Goal: Task Accomplishment & Management: Manage account settings

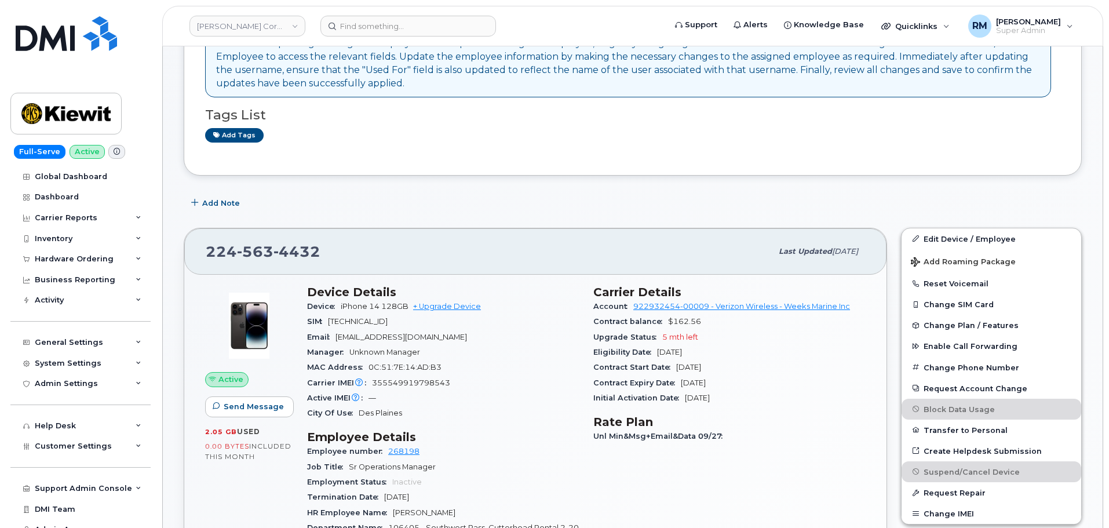
scroll to position [116, 0]
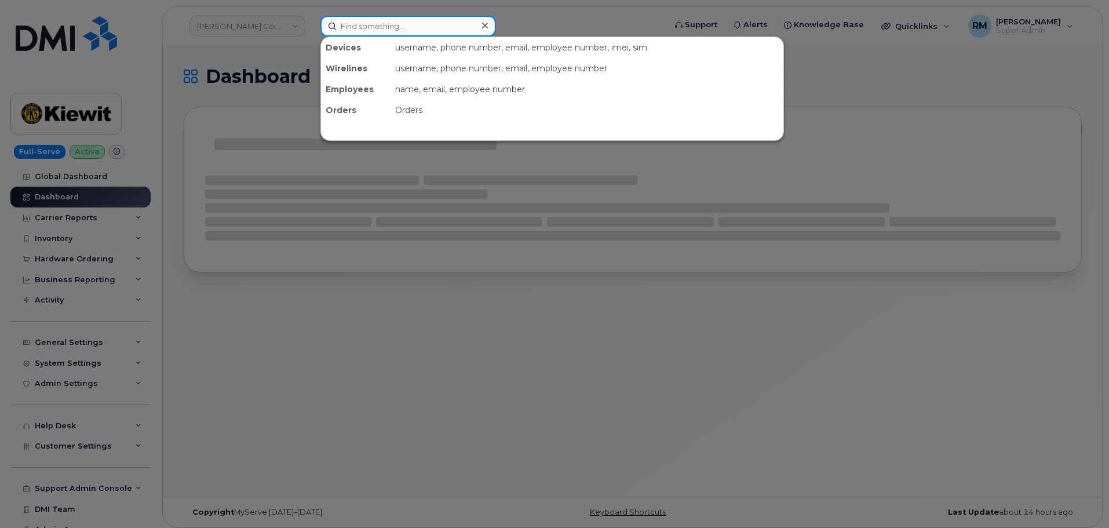
click at [353, 30] on input at bounding box center [408, 26] width 176 height 21
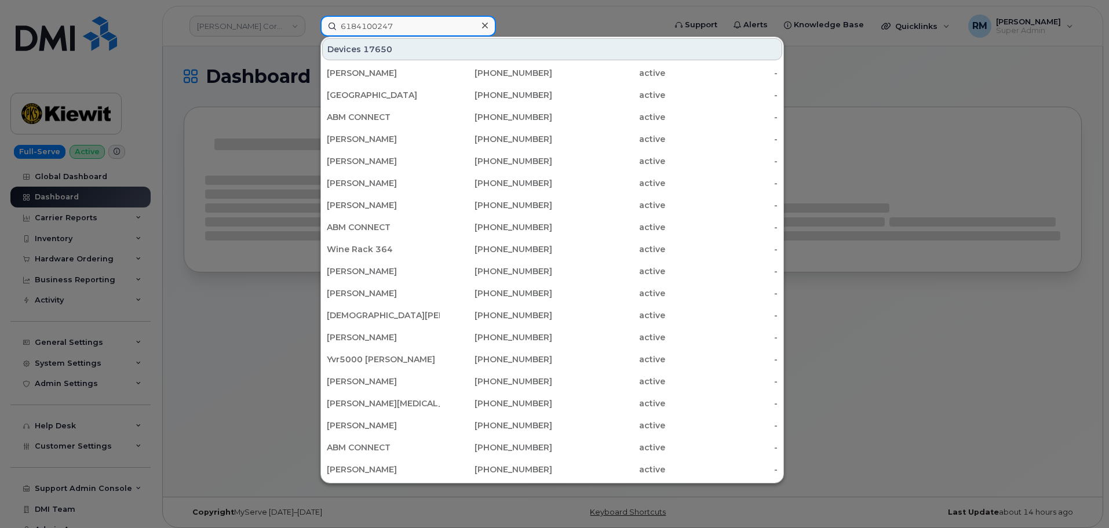
type input "6184100247"
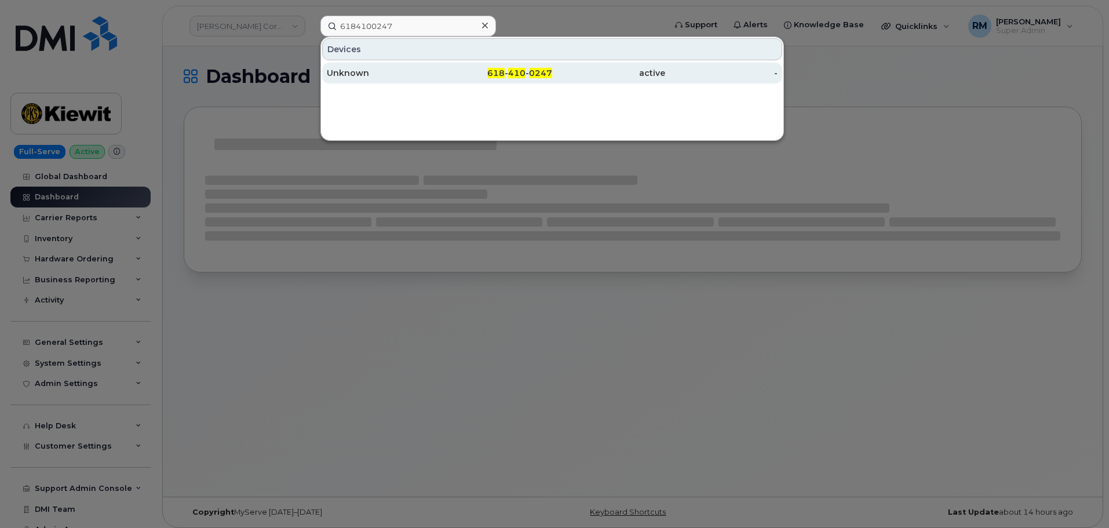
click at [370, 67] on div "Unknown" at bounding box center [383, 73] width 113 height 21
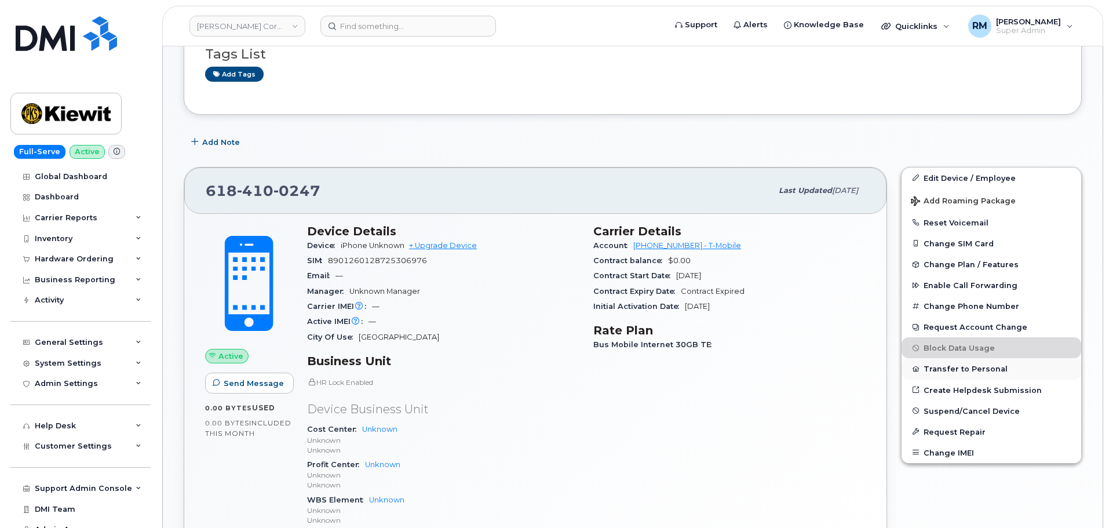
scroll to position [232, 0]
click at [949, 408] on span "Suspend/Cancel Device" at bounding box center [972, 410] width 96 height 9
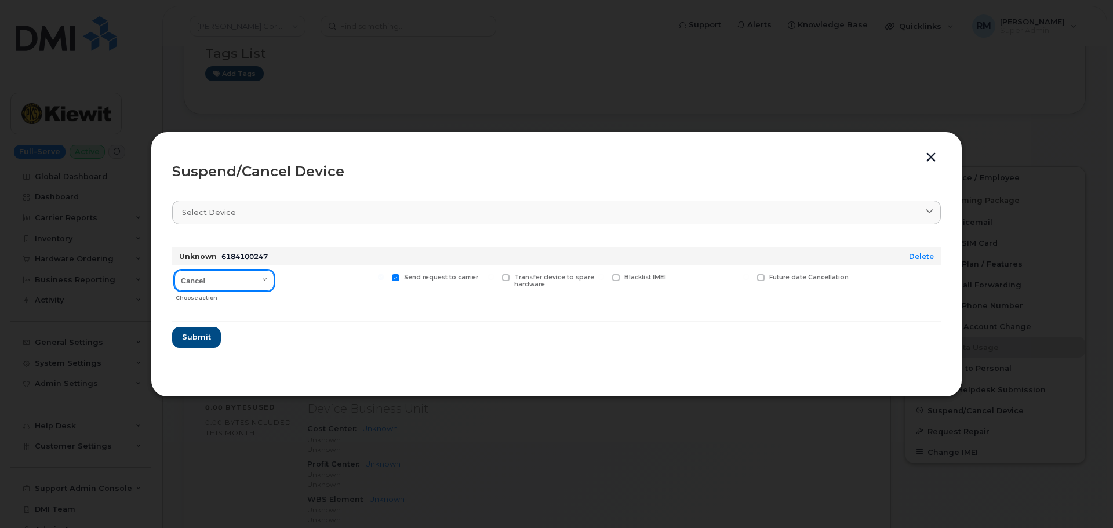
click at [203, 284] on select "Cancel Suspend - Reduced Rate Suspend - Full Rate Suspend - Lost Device/Stolen …" at bounding box center [224, 280] width 100 height 21
select select "[object Object]"
click at [174, 270] on select "Cancel Suspend - Reduced Rate Suspend - Full Rate Suspend - Lost Device/Stolen …" at bounding box center [224, 280] width 100 height 21
click at [194, 338] on span "Submit" at bounding box center [195, 336] width 29 height 11
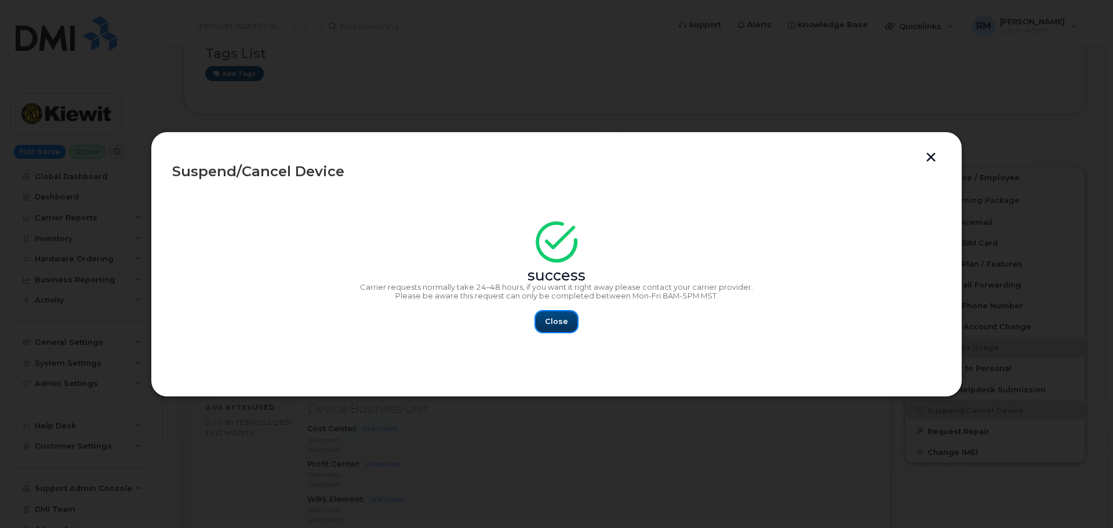
click at [561, 316] on span "Close" at bounding box center [556, 321] width 23 height 11
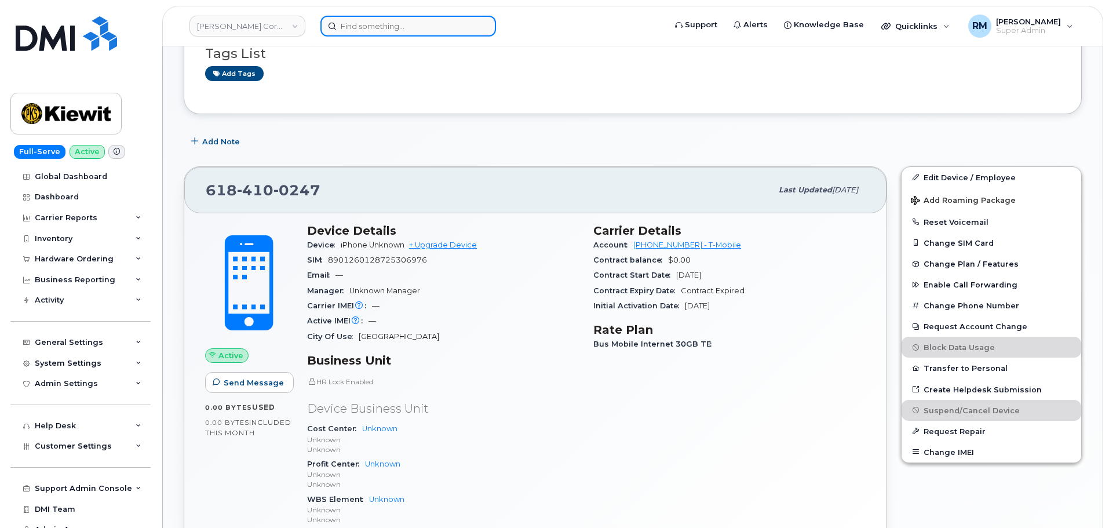
click at [379, 24] on input at bounding box center [408, 26] width 176 height 21
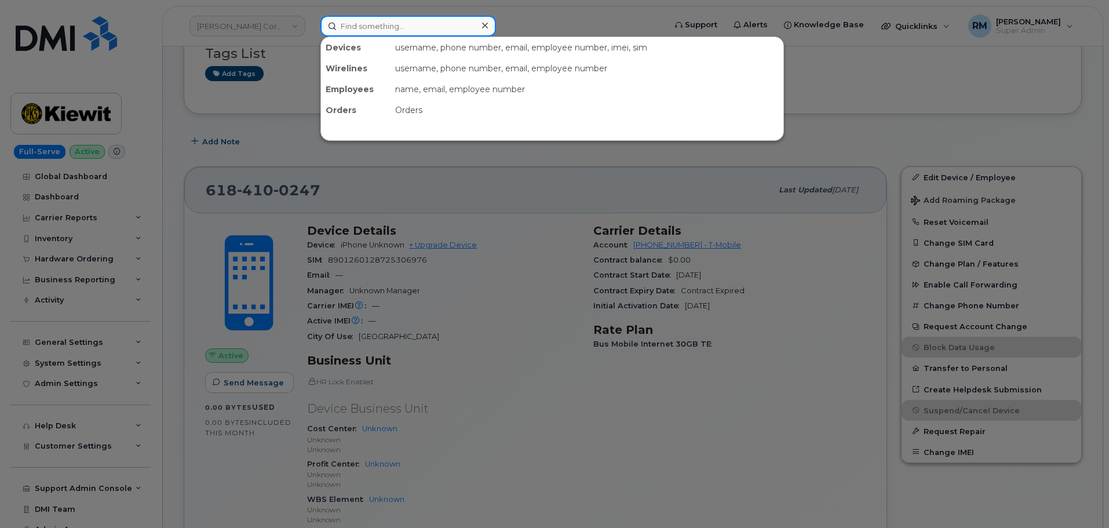
paste input "954-494-5784"
type input "954-494-5784"
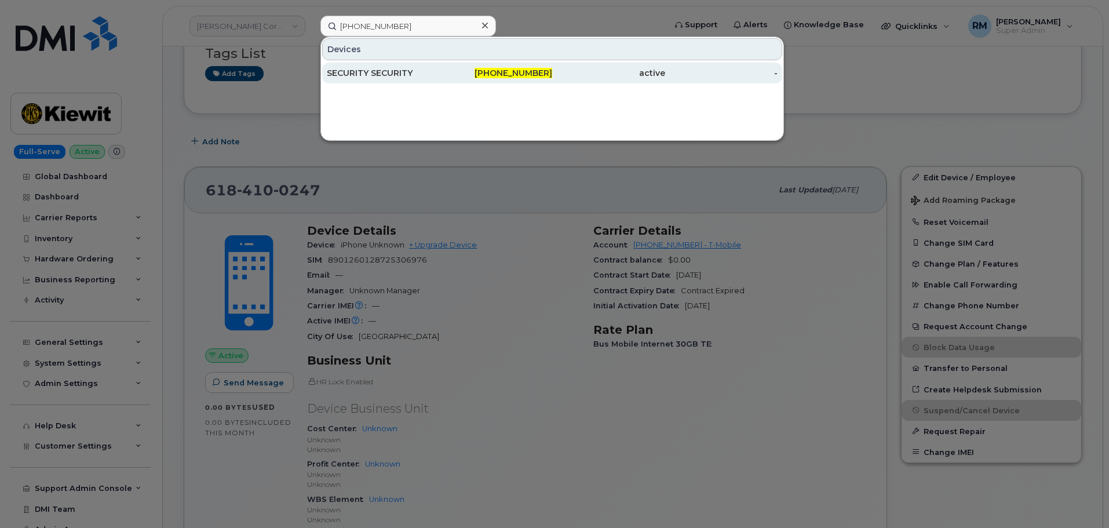
click at [395, 68] on div "SECURITY SECURITY" at bounding box center [383, 73] width 113 height 12
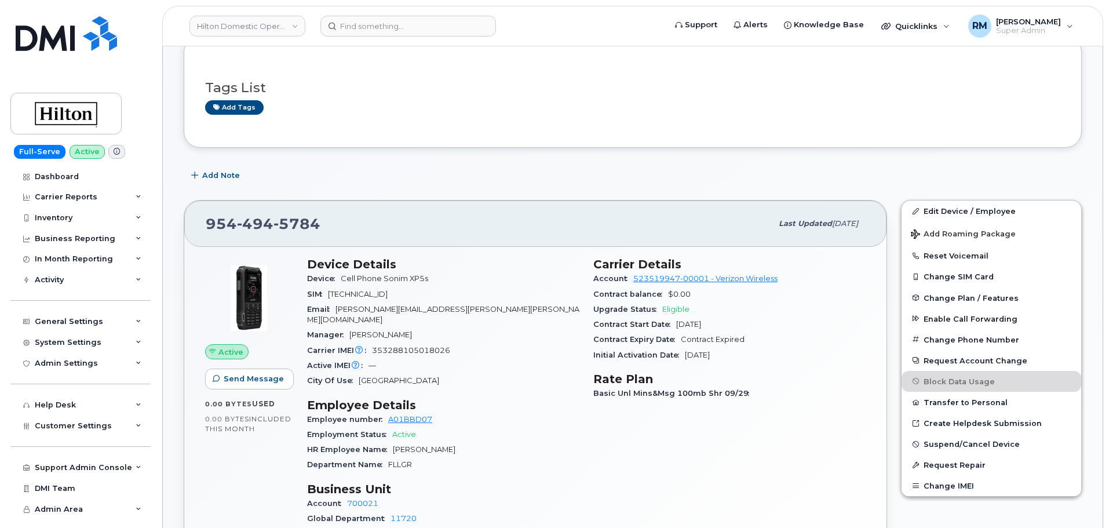
scroll to position [174, 0]
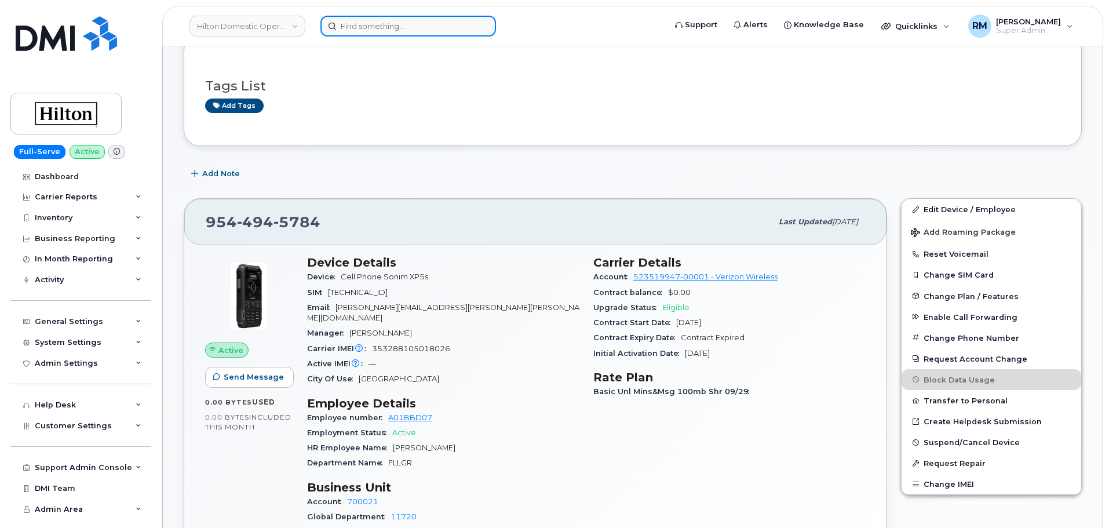
click at [359, 34] on input at bounding box center [408, 26] width 176 height 21
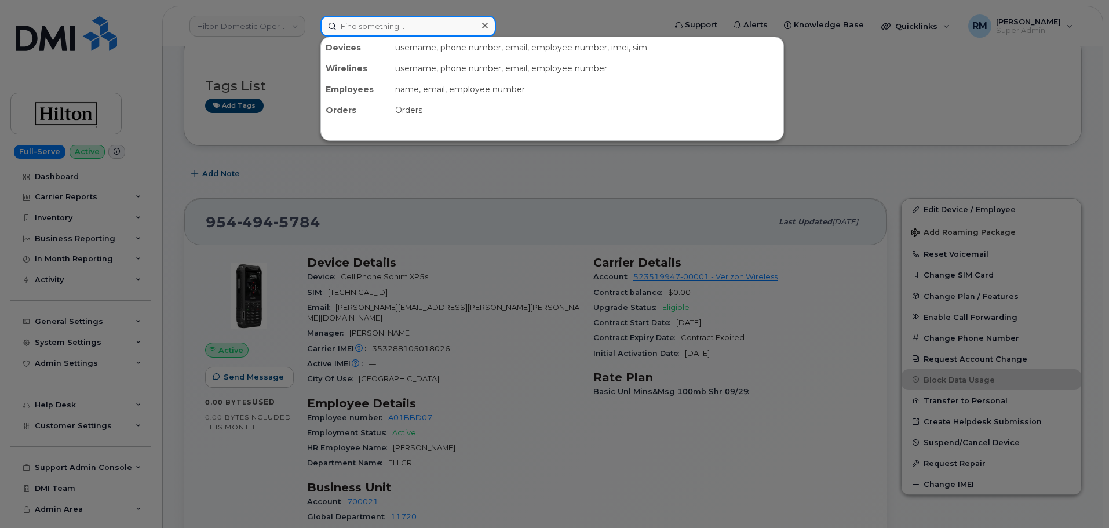
paste input "Dexter Naquin"
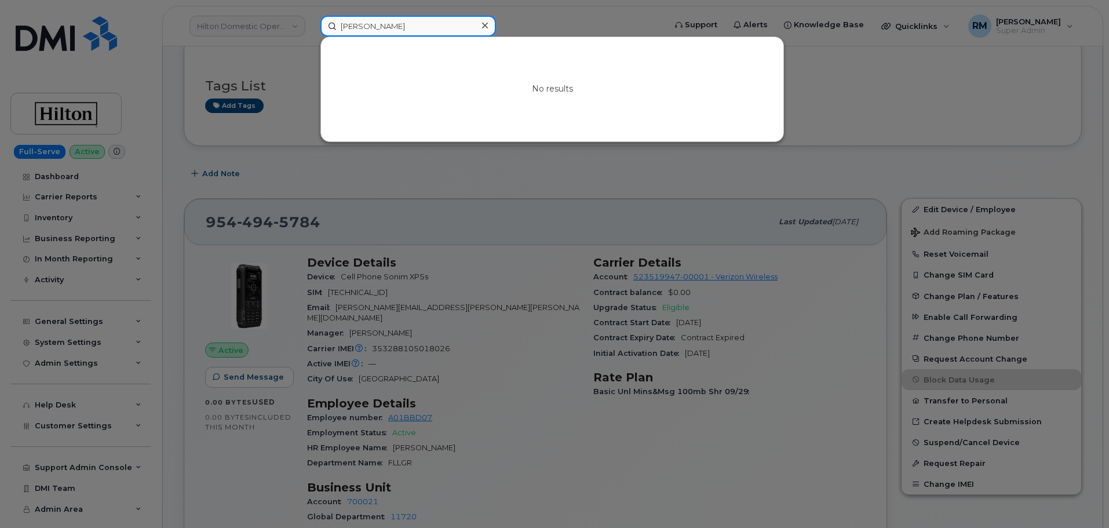
type input "Dexter Naquin"
